Goal: Task Accomplishment & Management: Manage account settings

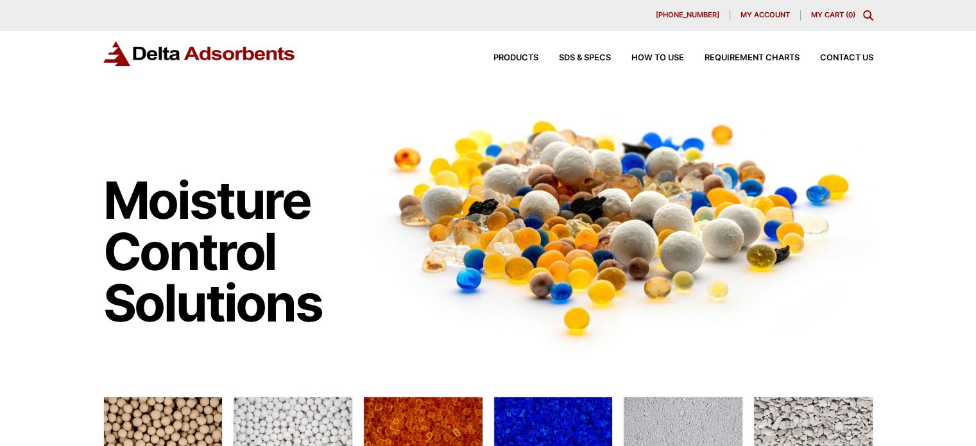
click at [742, 12] on span "My account" at bounding box center [764, 15] width 49 height 7
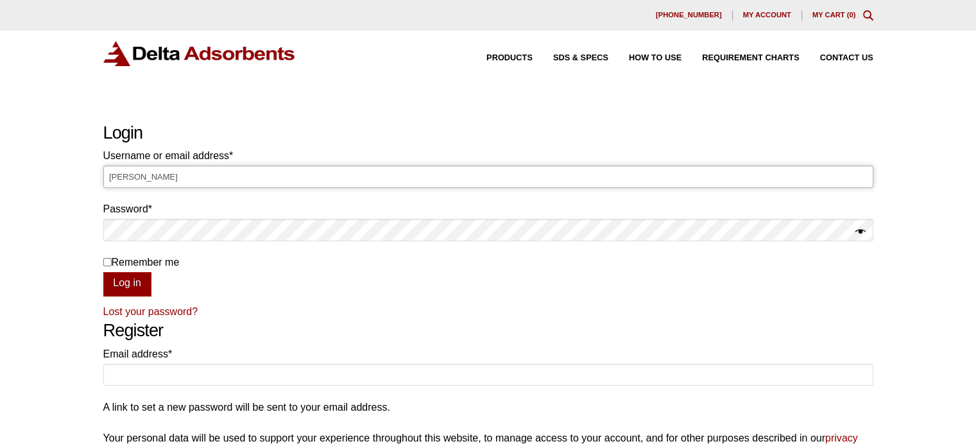
click at [305, 179] on input "Laura" at bounding box center [488, 177] width 770 height 22
type input "L"
type input "Laura@deltaadsorbents.com"
click at [103, 272] on button "Log in" at bounding box center [127, 284] width 48 height 24
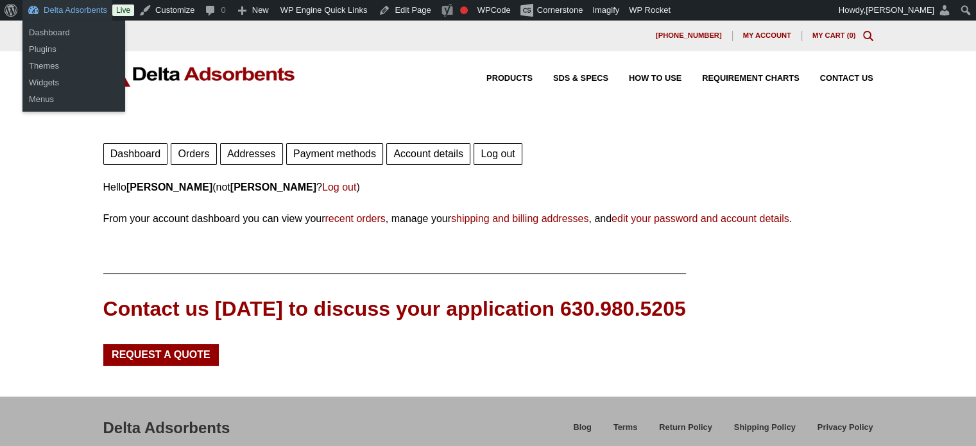
click at [59, 12] on link "Delta Adsorbents" at bounding box center [67, 10] width 90 height 21
